Goal: Task Accomplishment & Management: Use online tool/utility

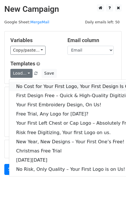
click at [31, 83] on link "No Cost for Your First Logo, Your First Design Is On Us!" at bounding box center [78, 86] width 139 height 9
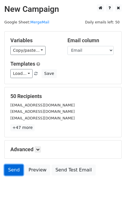
click at [9, 171] on link "Send" at bounding box center [13, 169] width 19 height 11
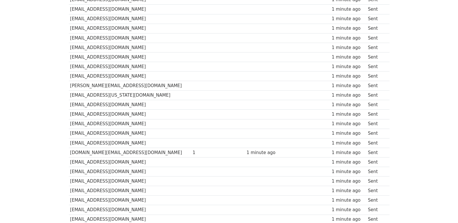
scroll to position [402, 0]
